Goal: Transaction & Acquisition: Purchase product/service

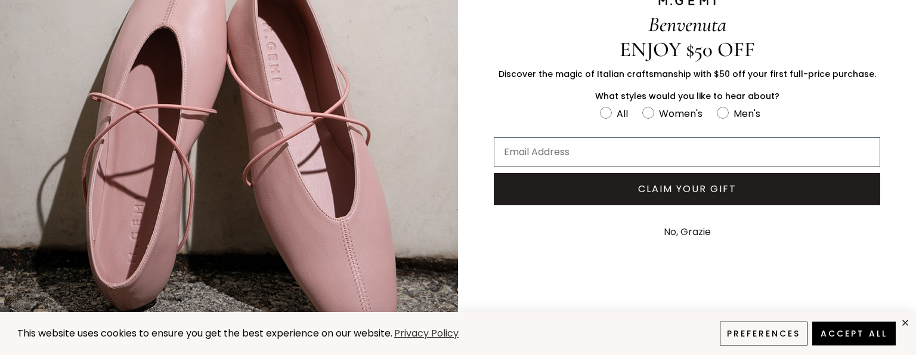
scroll to position [153, 0]
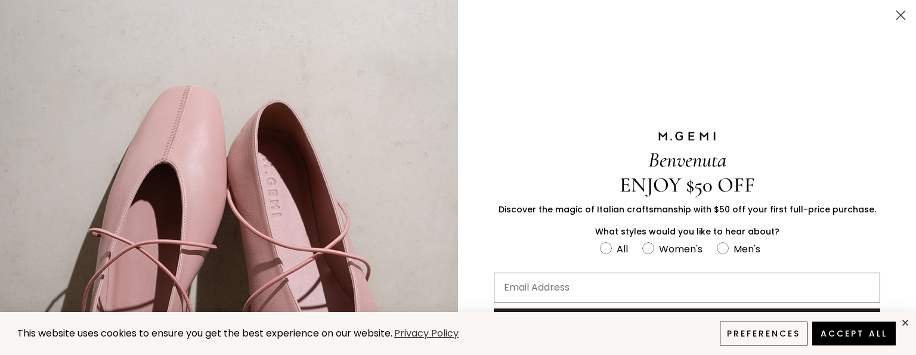
click at [892, 13] on circle "Close dialog" at bounding box center [901, 15] width 20 height 20
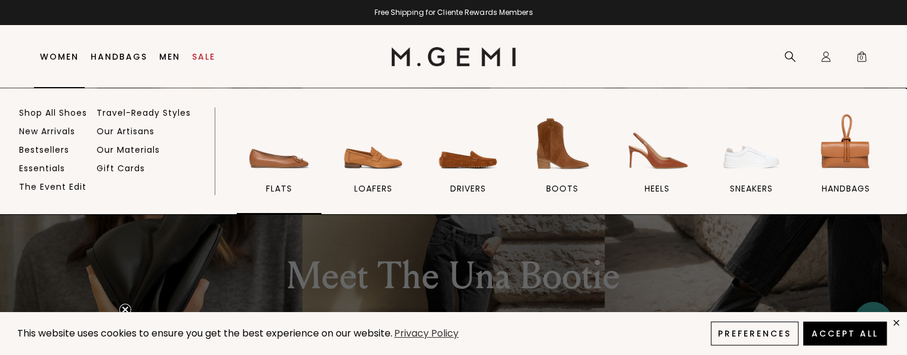
click at [261, 160] on img at bounding box center [279, 143] width 67 height 67
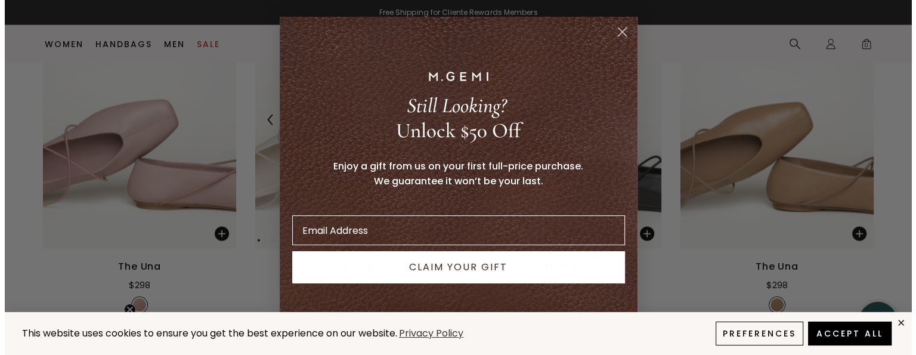
scroll to position [2860, 0]
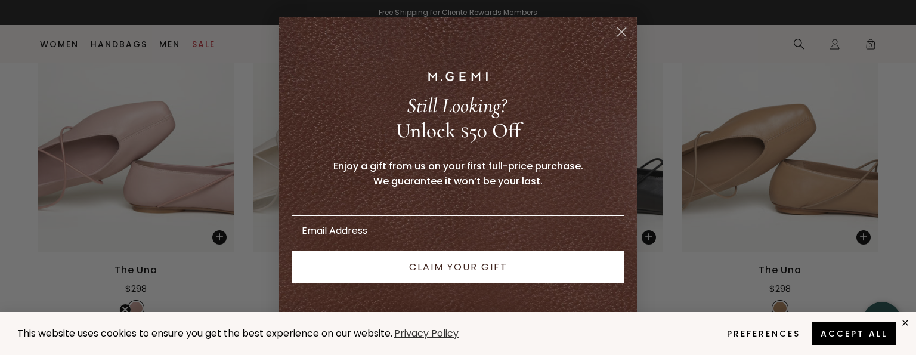
click at [620, 30] on icon "Close dialog" at bounding box center [622, 31] width 8 height 8
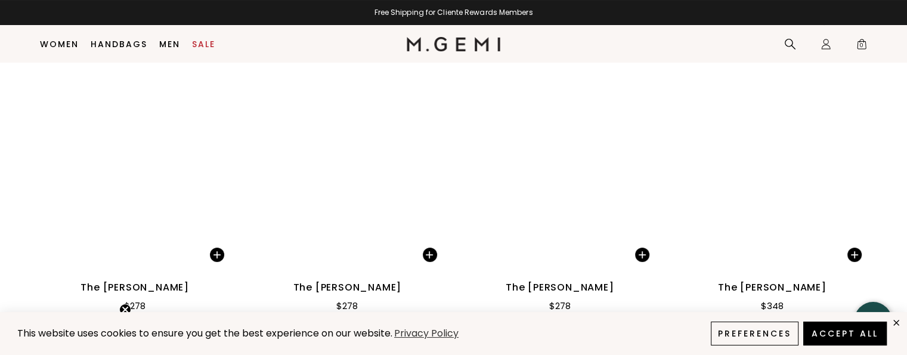
scroll to position [4628, 0]
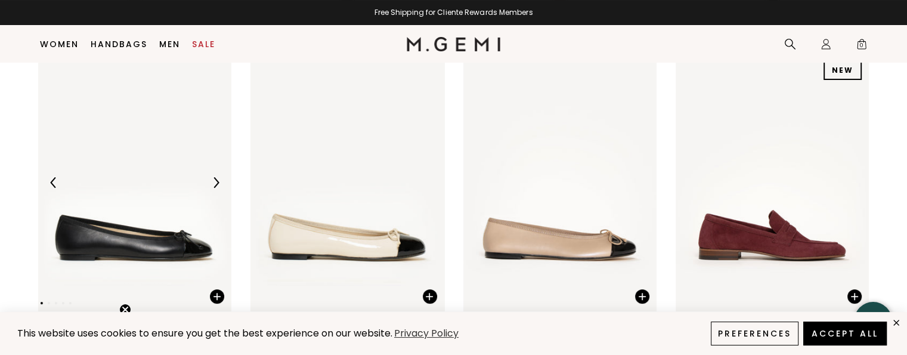
click at [131, 248] on img at bounding box center [134, 183] width 193 height 258
click at [217, 180] on img at bounding box center [216, 182] width 11 height 11
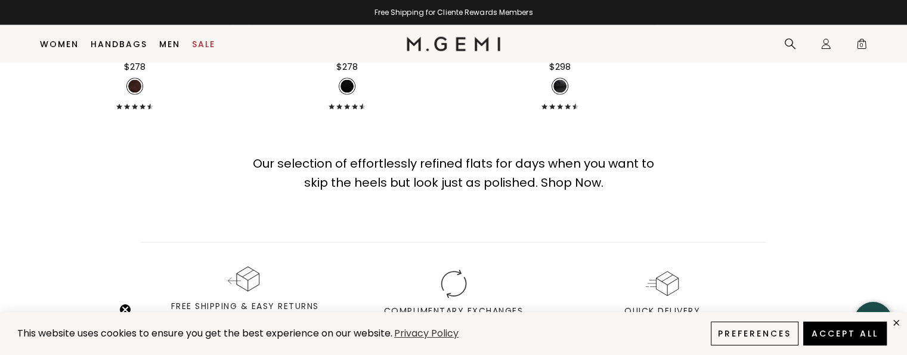
scroll to position [7133, 0]
